Goal: Book appointment/travel/reservation

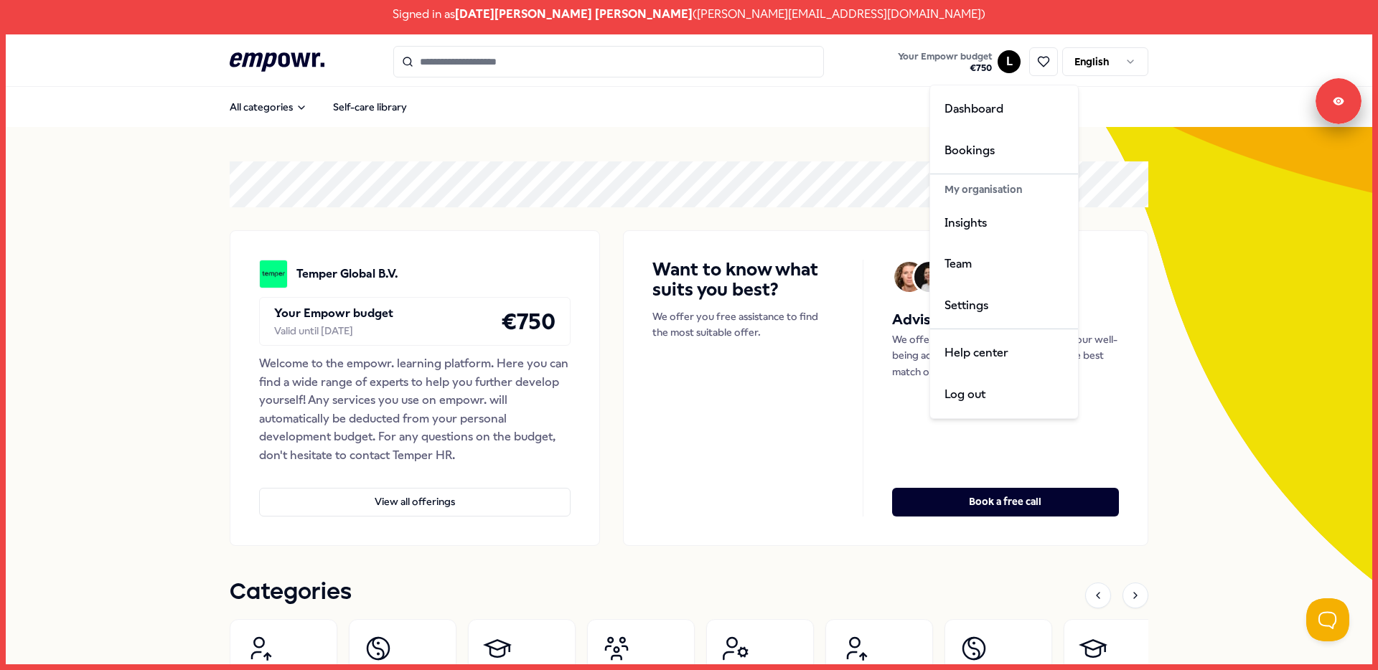
click at [1004, 61] on html "Signed in as [DATE][PERSON_NAME] [PERSON_NAME] ( [PERSON_NAME][EMAIL_ADDRESS][D…" at bounding box center [689, 335] width 1378 height 670
drag, startPoint x: 996, startPoint y: 221, endPoint x: 977, endPoint y: 223, distance: 19.4
click at [996, 220] on div "Insights" at bounding box center [1004, 223] width 142 height 42
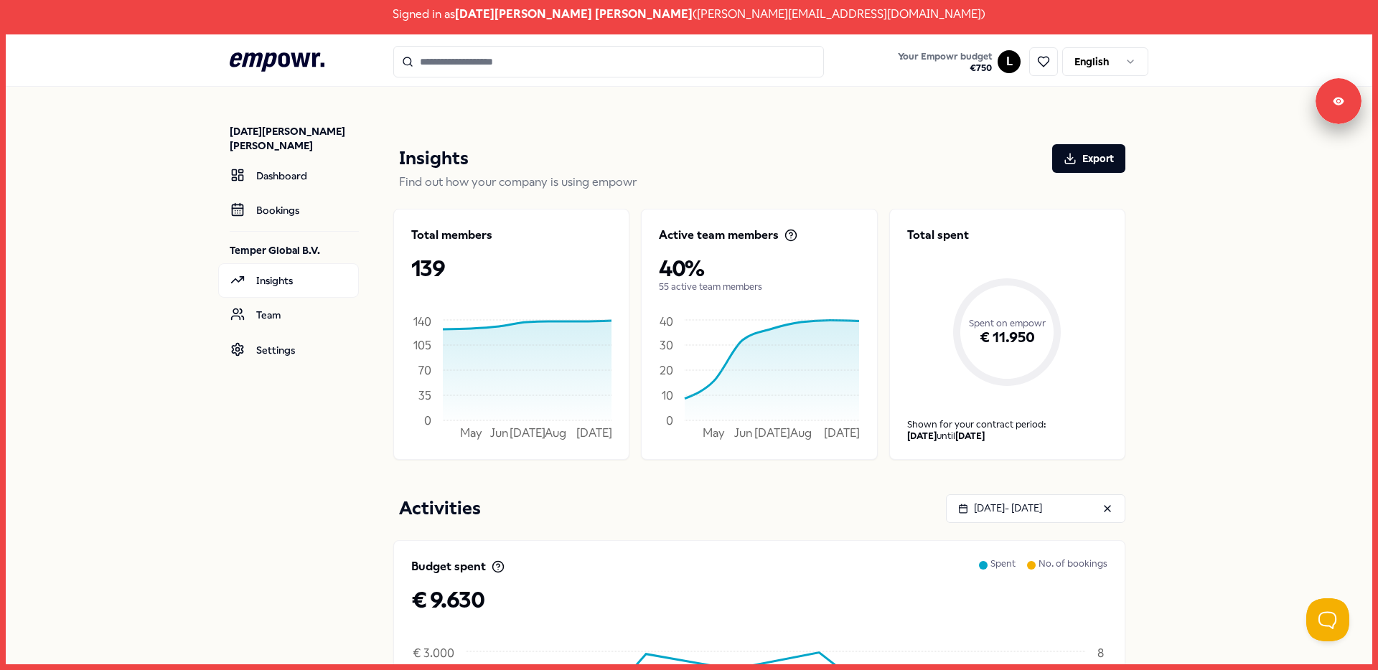
click at [266, 62] on icon at bounding box center [277, 61] width 95 height 19
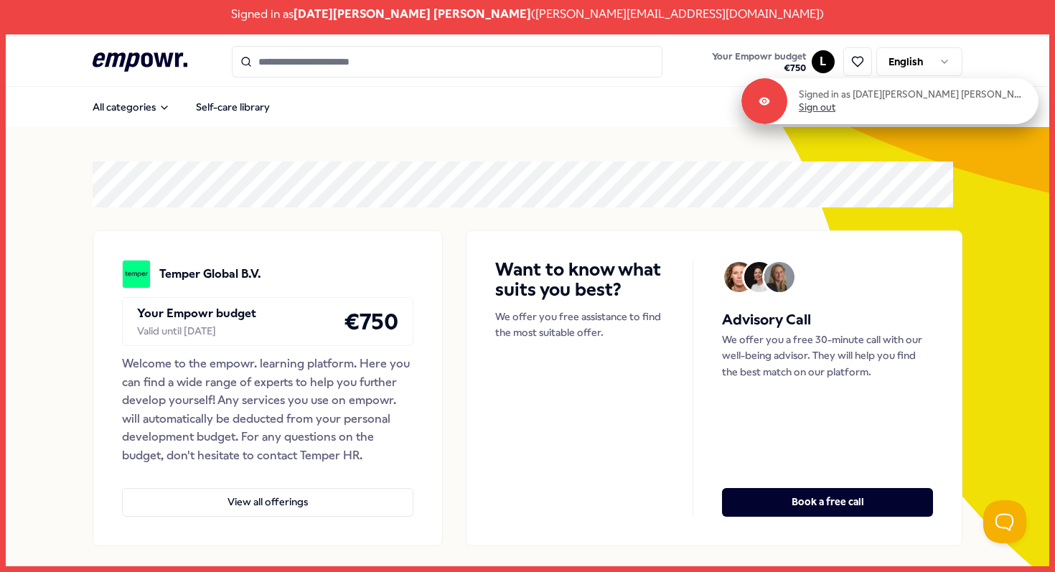
click at [836, 108] on link "Sign out" at bounding box center [817, 107] width 37 height 13
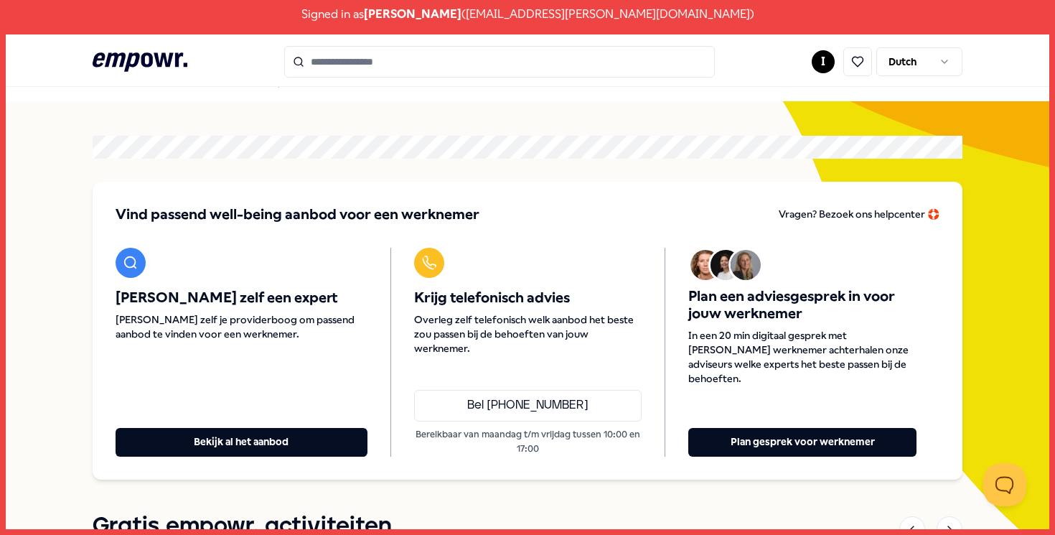
scroll to position [25, 0]
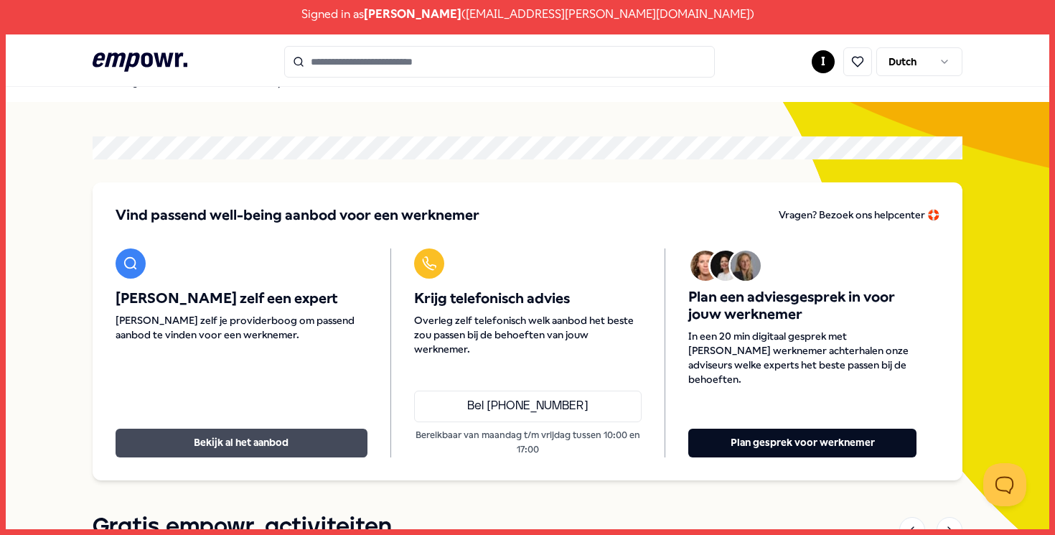
click at [235, 440] on button "Bekijk al het aanbod" at bounding box center [242, 443] width 252 height 29
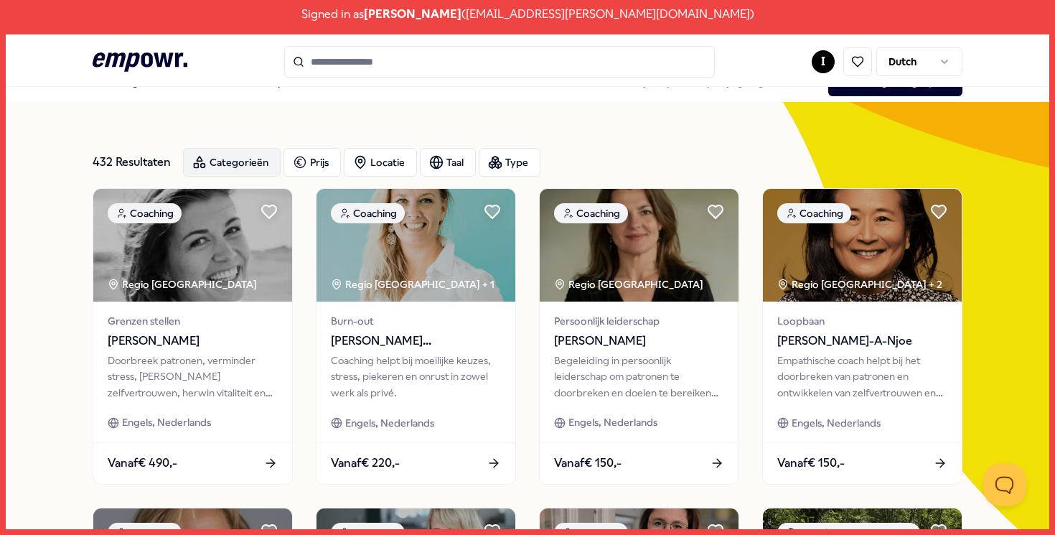
click at [233, 168] on div "Categorieën" at bounding box center [232, 162] width 98 height 29
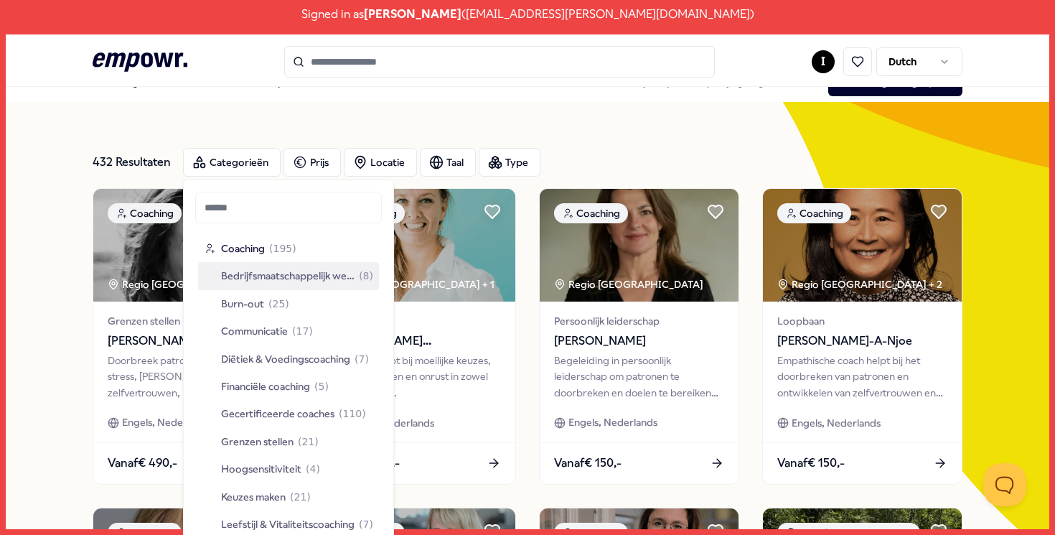
click at [269, 274] on span "Bedrijfsmaatschappelijk werk" at bounding box center [288, 276] width 134 height 16
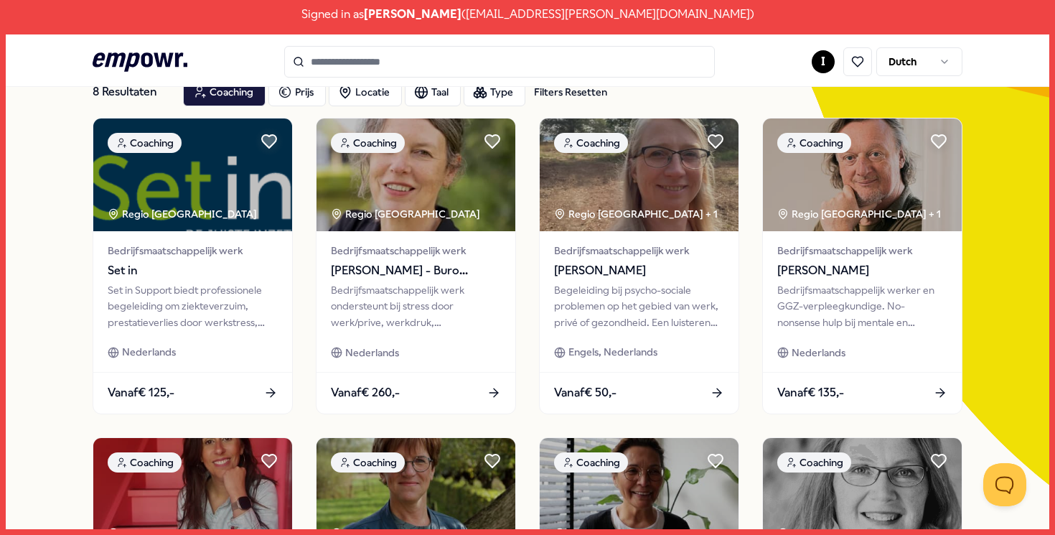
scroll to position [45, 0]
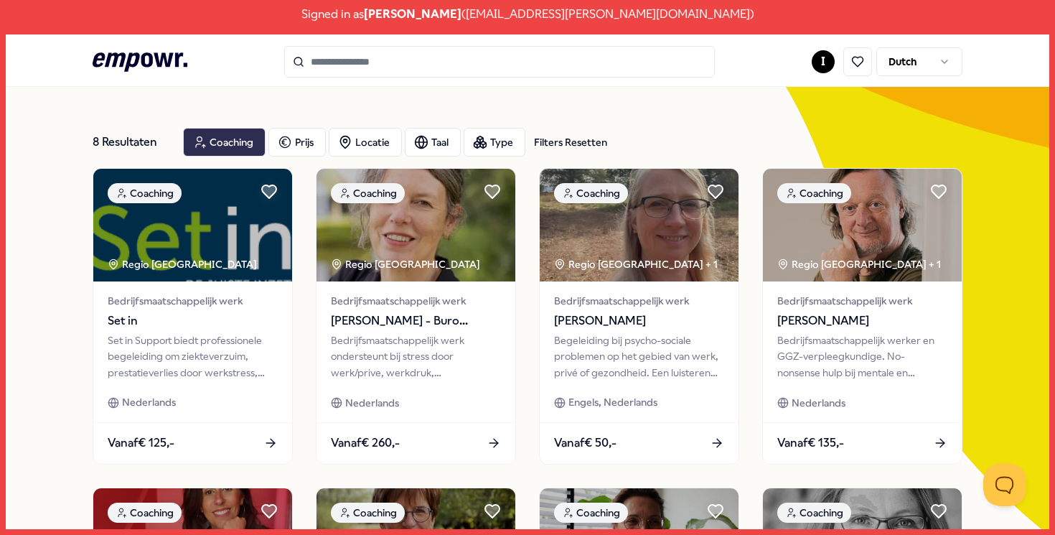
click at [235, 153] on div "Coaching" at bounding box center [224, 142] width 83 height 29
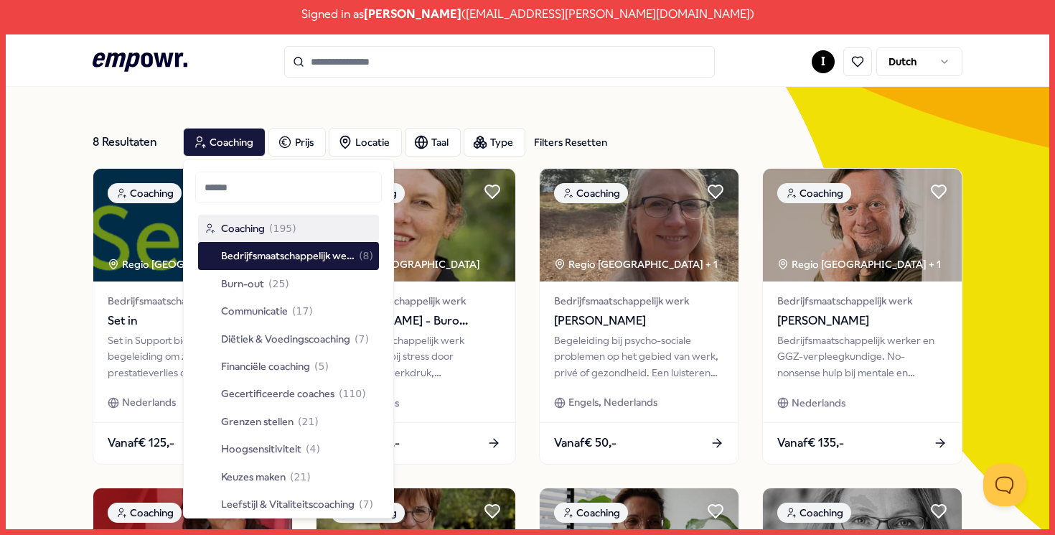
click at [253, 231] on span "Coaching" at bounding box center [243, 228] width 44 height 16
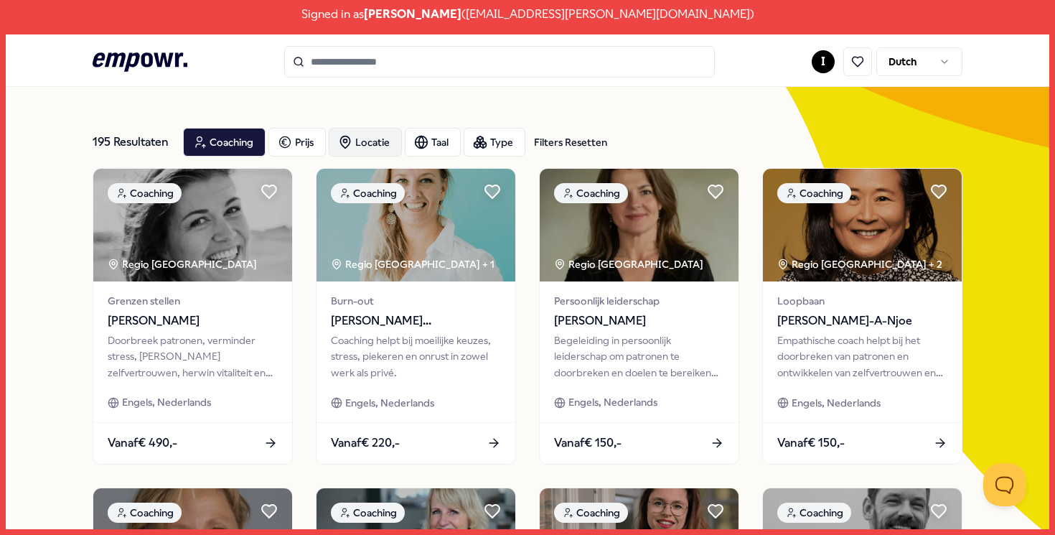
click at [374, 138] on div "Locatie" at bounding box center [365, 142] width 73 height 29
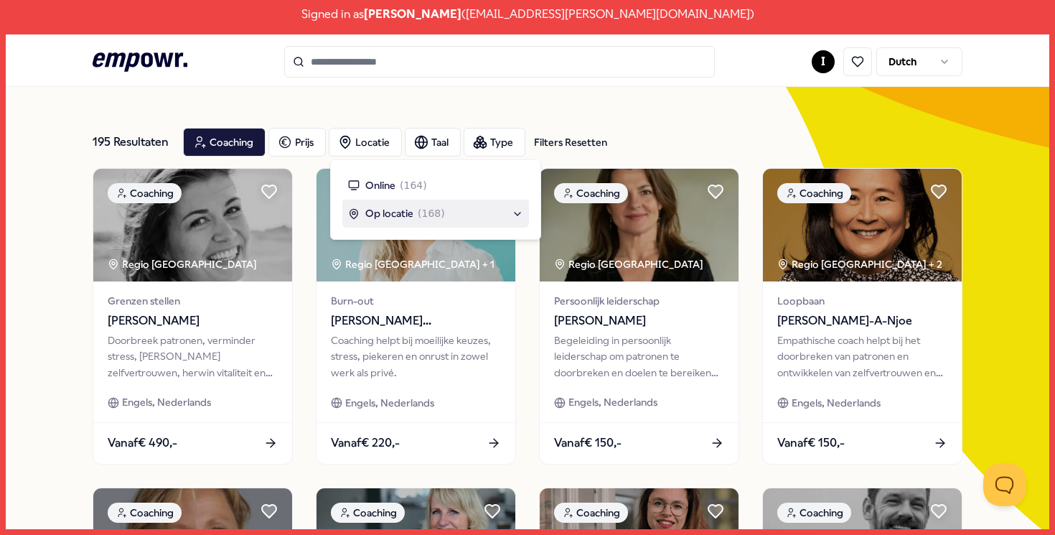
click at [399, 218] on span "Op locatie" at bounding box center [389, 213] width 48 height 16
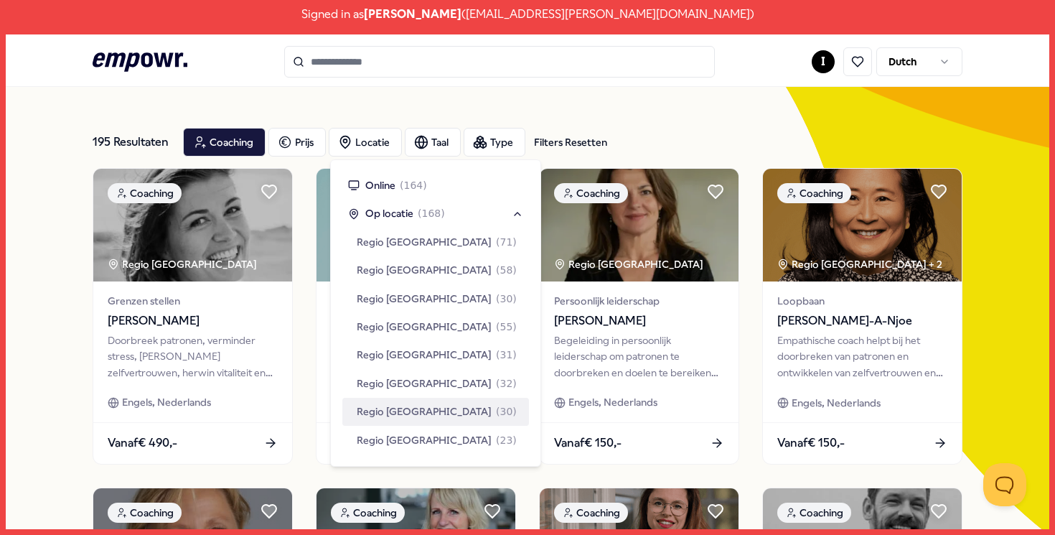
click at [423, 416] on span "Regio Rotterdam" at bounding box center [424, 411] width 135 height 16
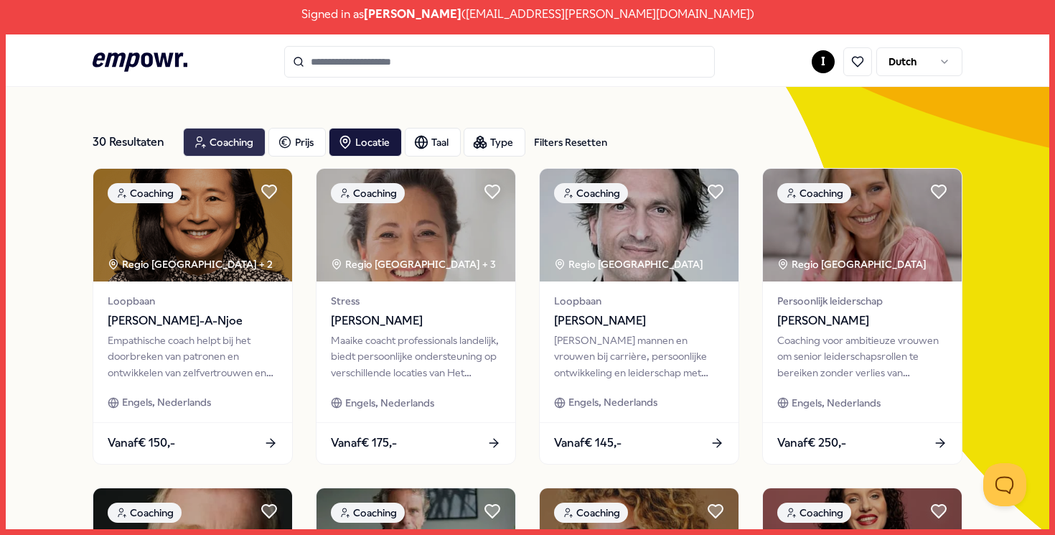
click at [214, 136] on div "Coaching" at bounding box center [224, 142] width 83 height 29
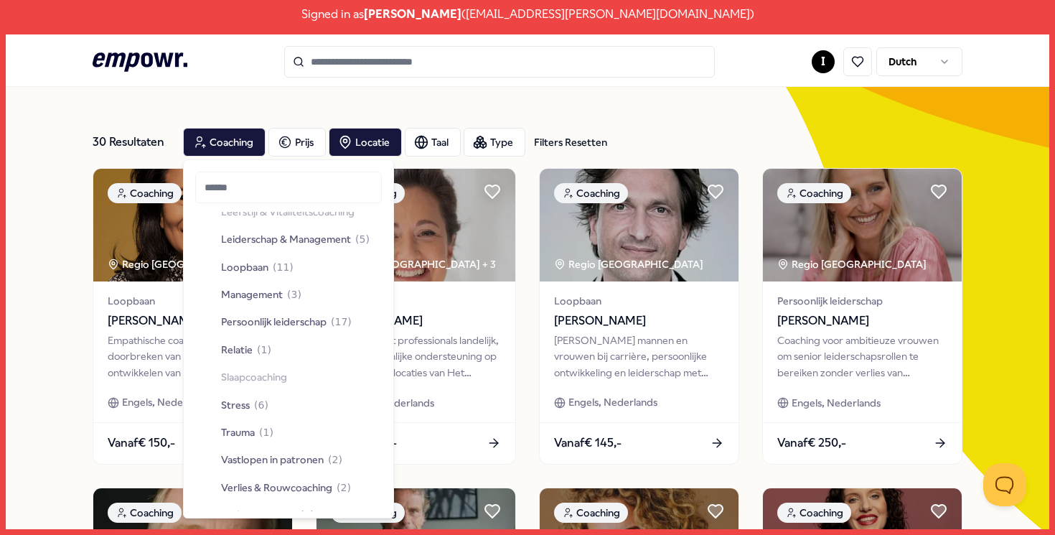
scroll to position [291, 0]
click at [305, 496] on div "Verlies & Rouwcoaching ( 2 )" at bounding box center [288, 488] width 181 height 27
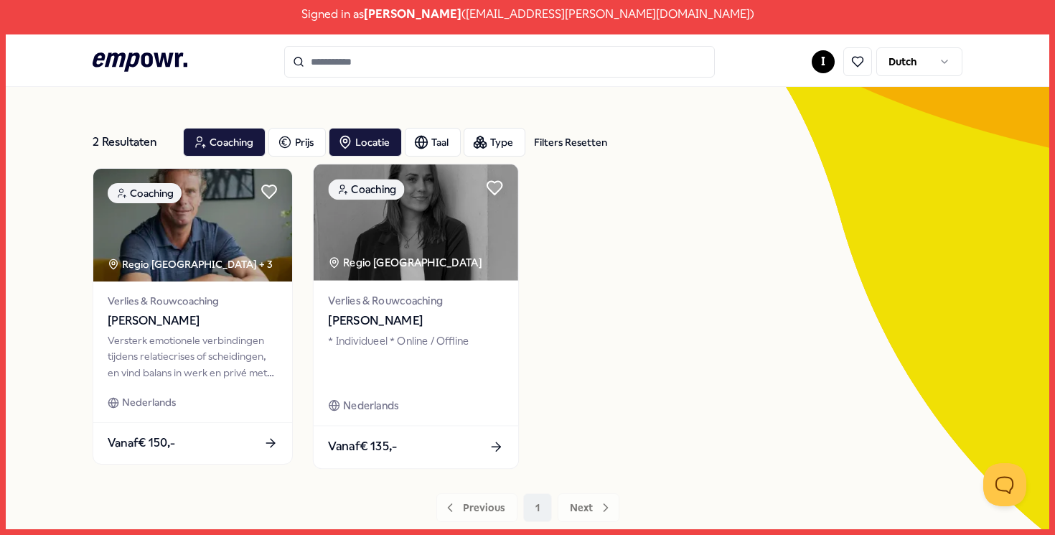
click at [378, 244] on img at bounding box center [416, 222] width 205 height 116
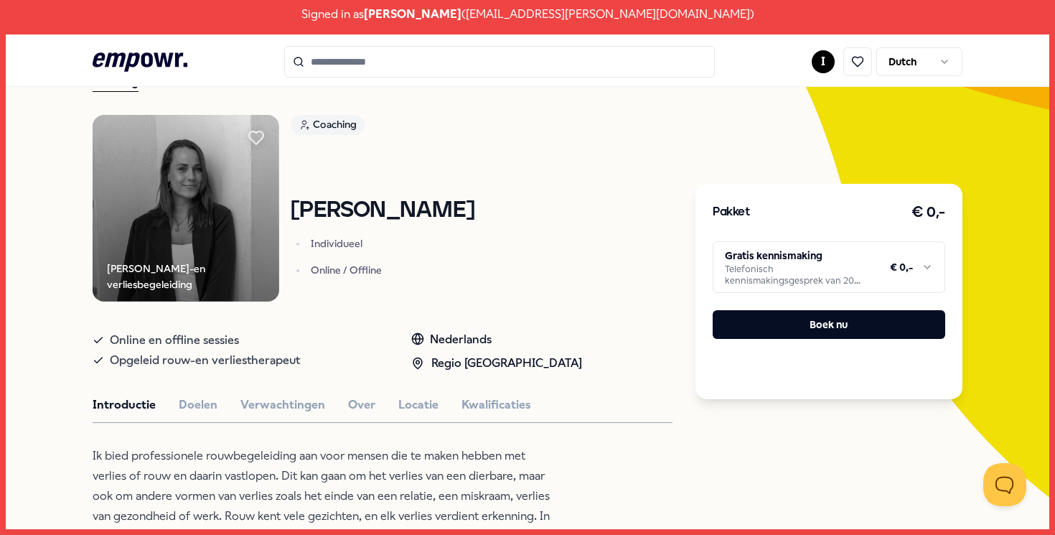
scroll to position [80, 0]
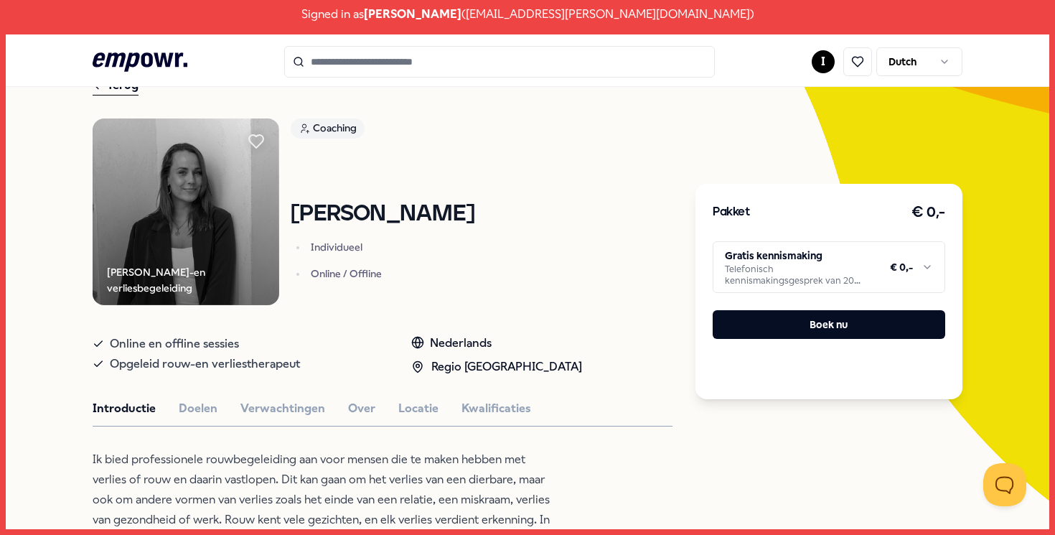
click at [668, 191] on div "Chloé Kuppen - Rouw-en verliesbegeleiding Coaching Chloe Kuppen Individueel Onl…" at bounding box center [383, 211] width 580 height 187
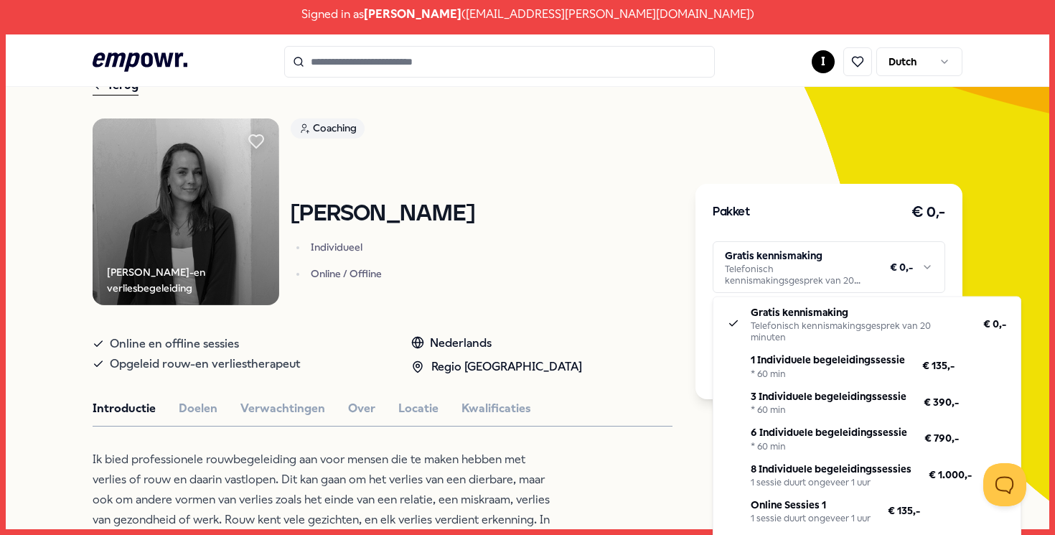
click at [823, 277] on html "Signed in as Inge Parren ( iparren@aafje.nl ) .empowr-logo_svg__cls-1{fill:#030…" at bounding box center [527, 267] width 1055 height 535
click at [603, 228] on html "Signed in as Inge Parren ( iparren@aafje.nl ) .empowr-logo_svg__cls-1{fill:#030…" at bounding box center [527, 267] width 1055 height 535
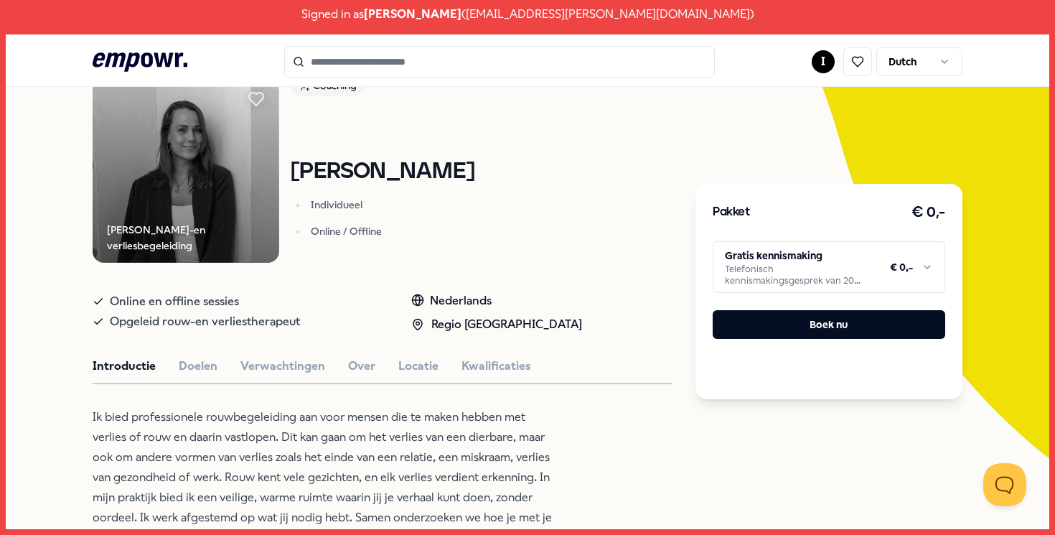
scroll to position [120, 0]
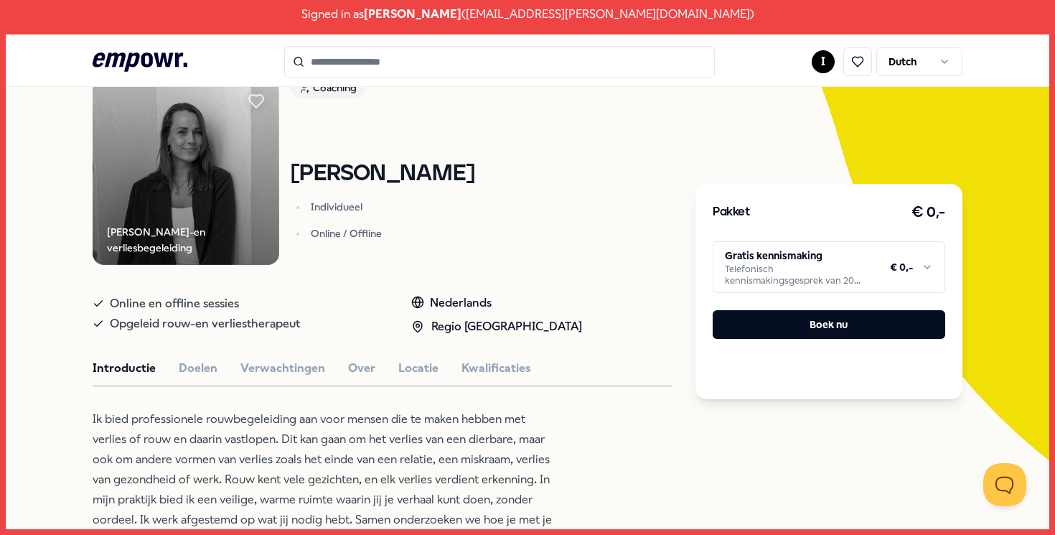
click at [784, 271] on html "Signed in as Inge Parren ( iparren@aafje.nl ) .empowr-logo_svg__cls-1{fill:#030…" at bounding box center [527, 267] width 1055 height 535
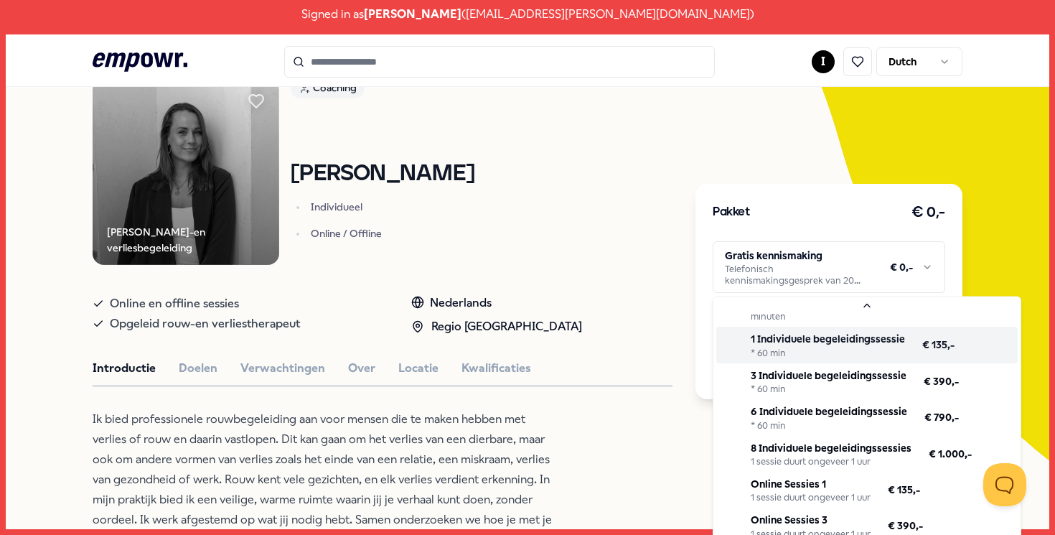
scroll to position [0, 0]
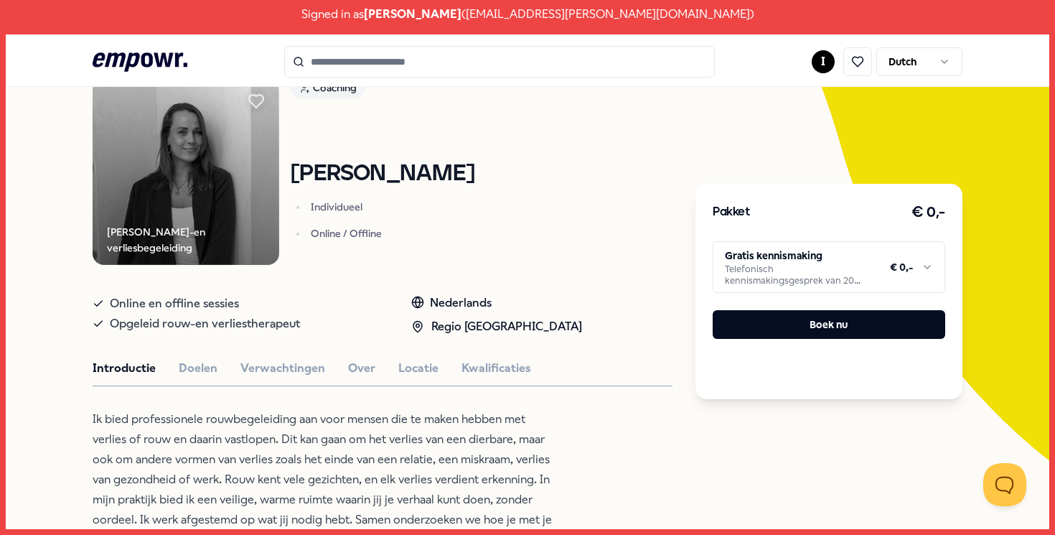
click at [833, 278] on html "Signed in as Inge Parren ( iparren@aafje.nl ) .empowr-logo_svg__cls-1{fill:#030…" at bounding box center [527, 267] width 1055 height 535
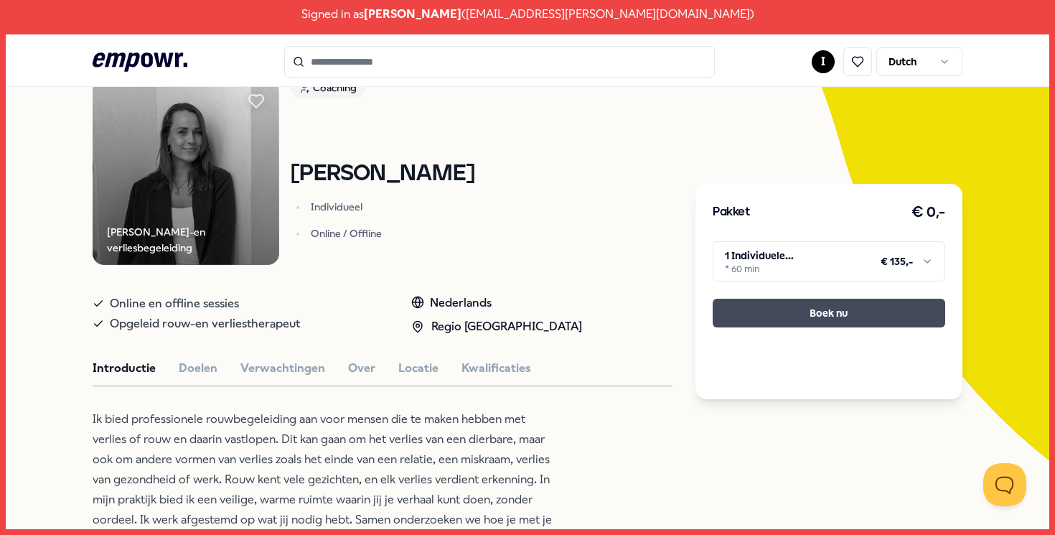
click at [813, 319] on button "Boek nu" at bounding box center [829, 313] width 233 height 29
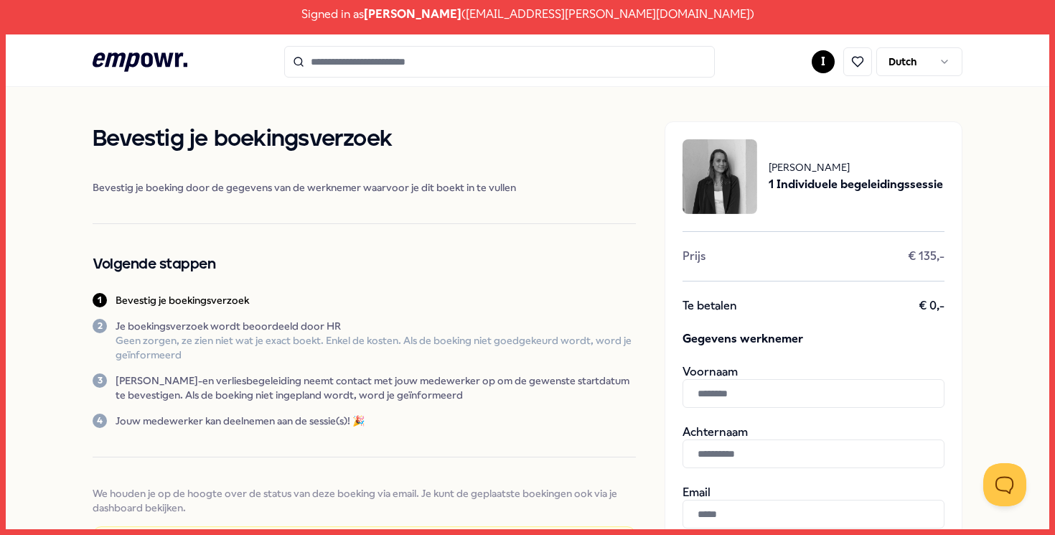
click at [149, 62] on icon at bounding box center [140, 61] width 95 height 19
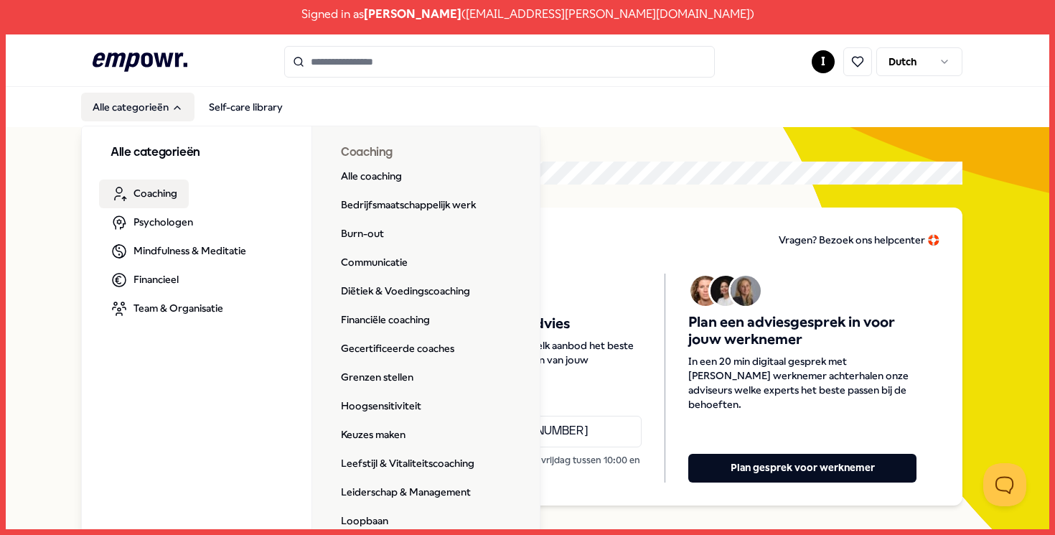
click at [146, 191] on span "Coaching" at bounding box center [156, 193] width 44 height 16
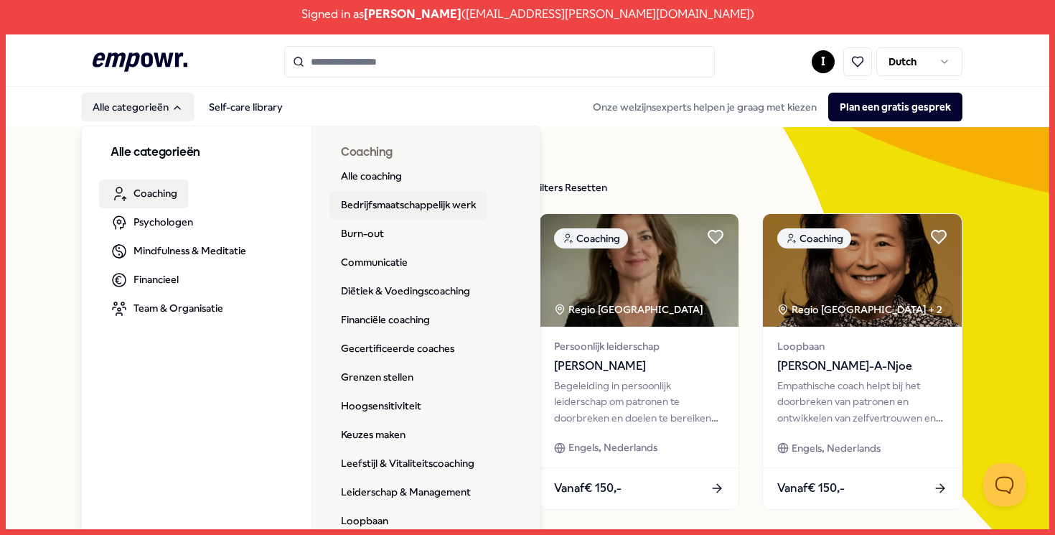
click at [396, 202] on link "Bedrijfsmaatschappelijk werk" at bounding box center [408, 205] width 158 height 29
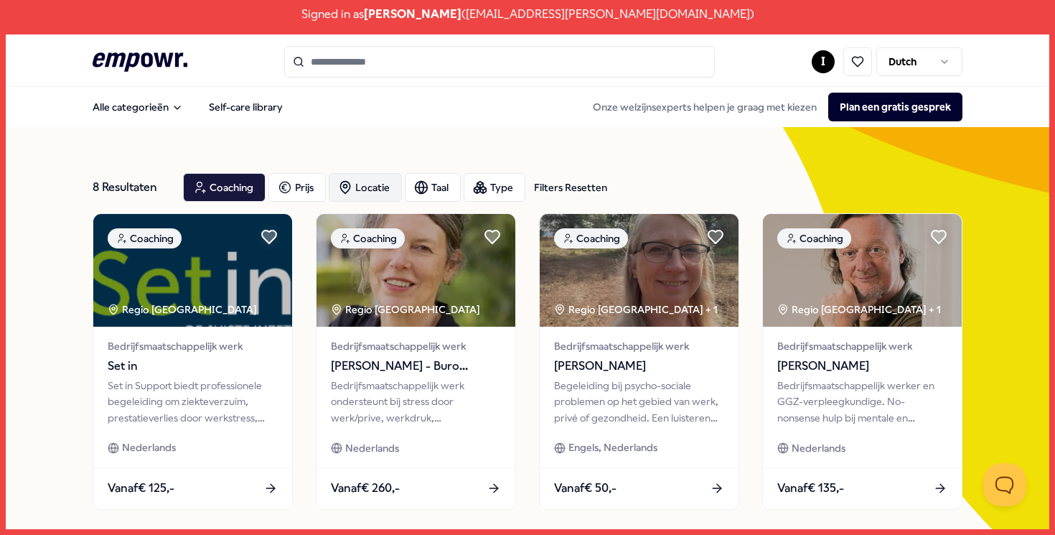
click at [383, 180] on div "Locatie" at bounding box center [365, 187] width 73 height 29
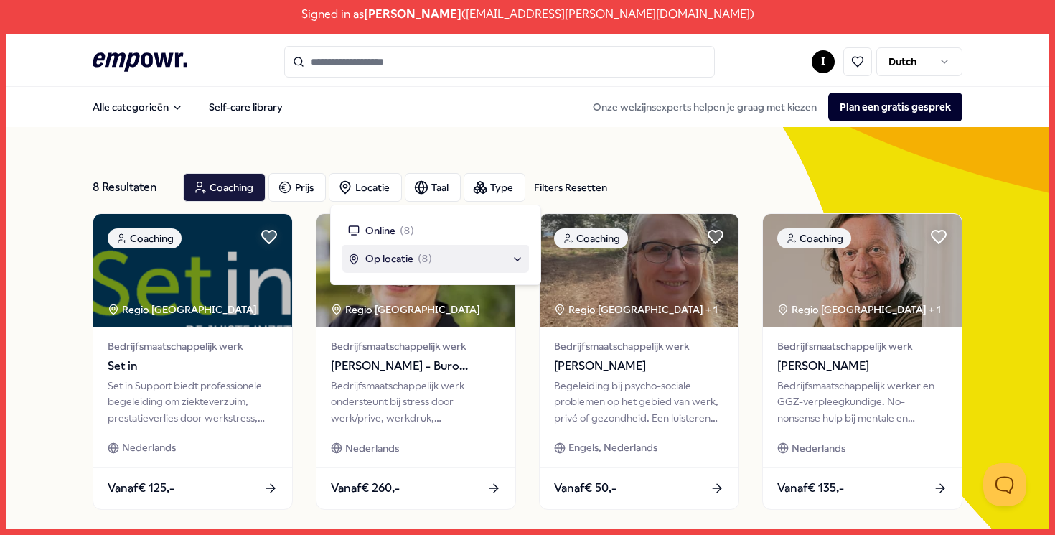
click at [385, 251] on span "Op locatie" at bounding box center [389, 259] width 48 height 16
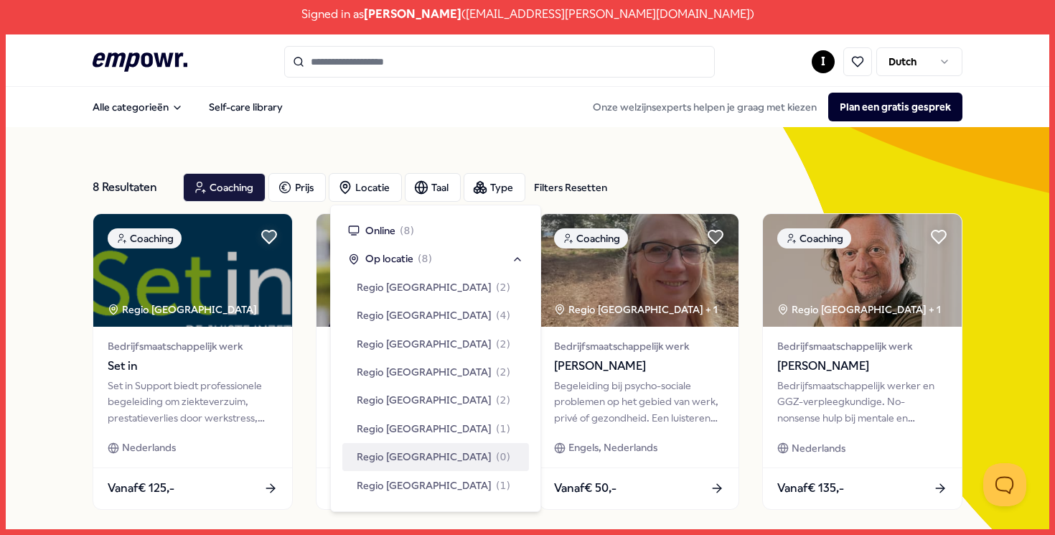
click at [426, 457] on span "Regio Rotterdam" at bounding box center [424, 457] width 135 height 16
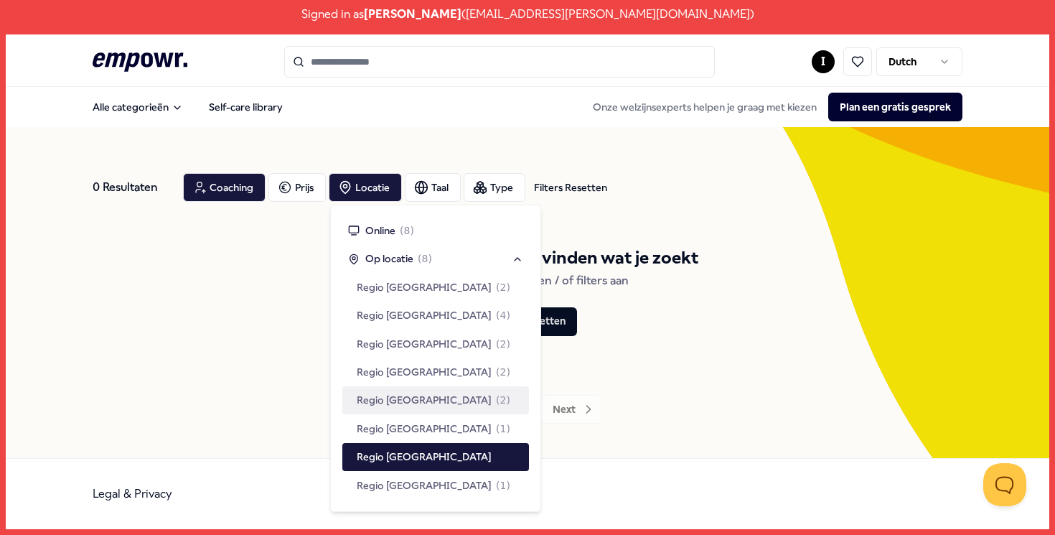
click at [698, 284] on div "We kunnen helaas niet vinden wat je zoekt Pas je zoekopdracht en / of filters a…" at bounding box center [528, 289] width 870 height 153
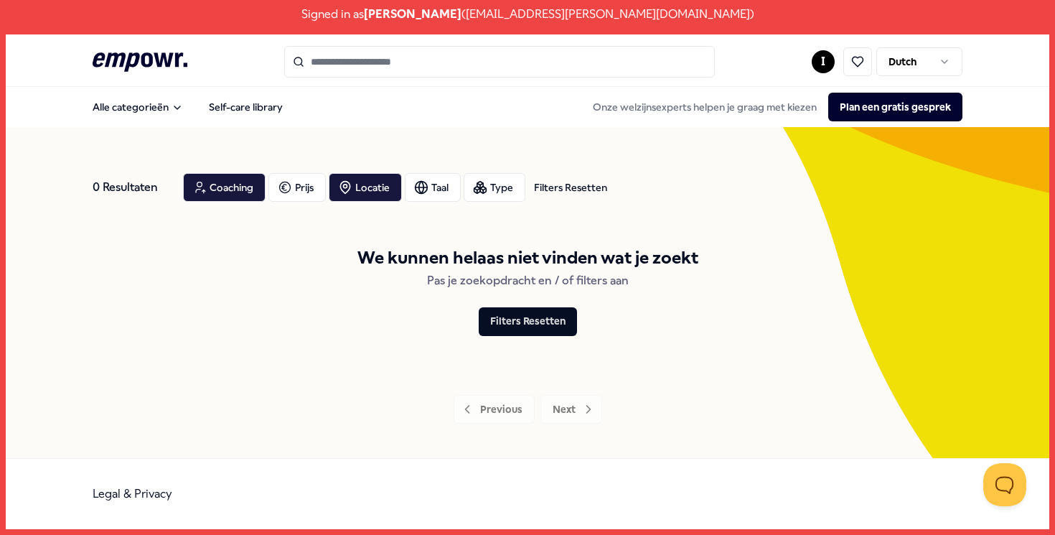
click at [154, 70] on icon ".empowr-logo_svg__cls-1{fill:#03032f}" at bounding box center [140, 62] width 95 height 27
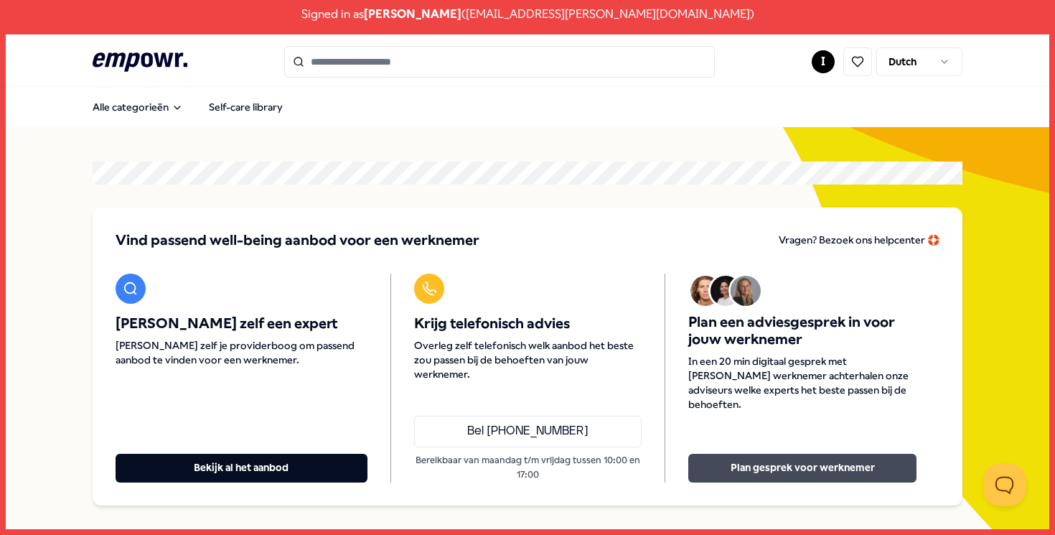
click at [749, 474] on button "Plan gesprek voor werknemer" at bounding box center [802, 468] width 228 height 29
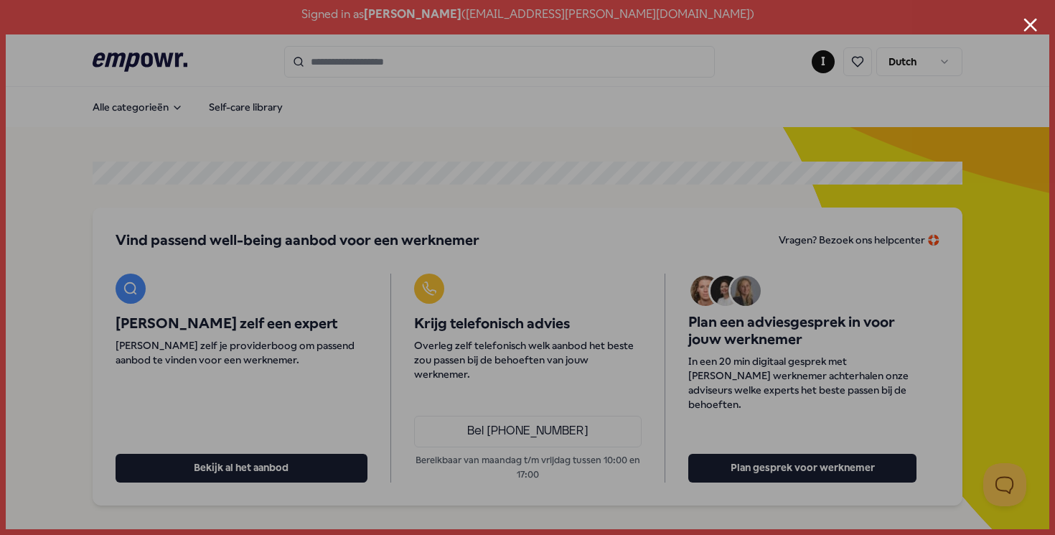
click at [1032, 26] on button "Close modal" at bounding box center [1031, 25] width 14 height 14
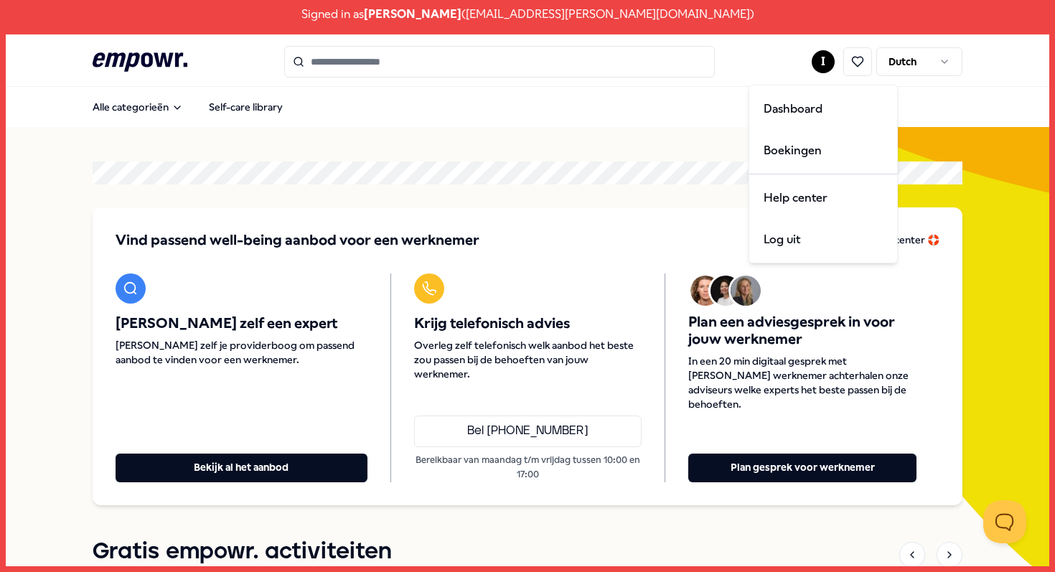
click at [821, 64] on html "Signed in as Inge Parren ( iparren@aafje.nl ) .empowr-logo_svg__cls-1{fill:#030…" at bounding box center [527, 286] width 1055 height 572
click at [806, 238] on div "Log uit" at bounding box center [823, 240] width 142 height 42
